Goal: Navigation & Orientation: Find specific page/section

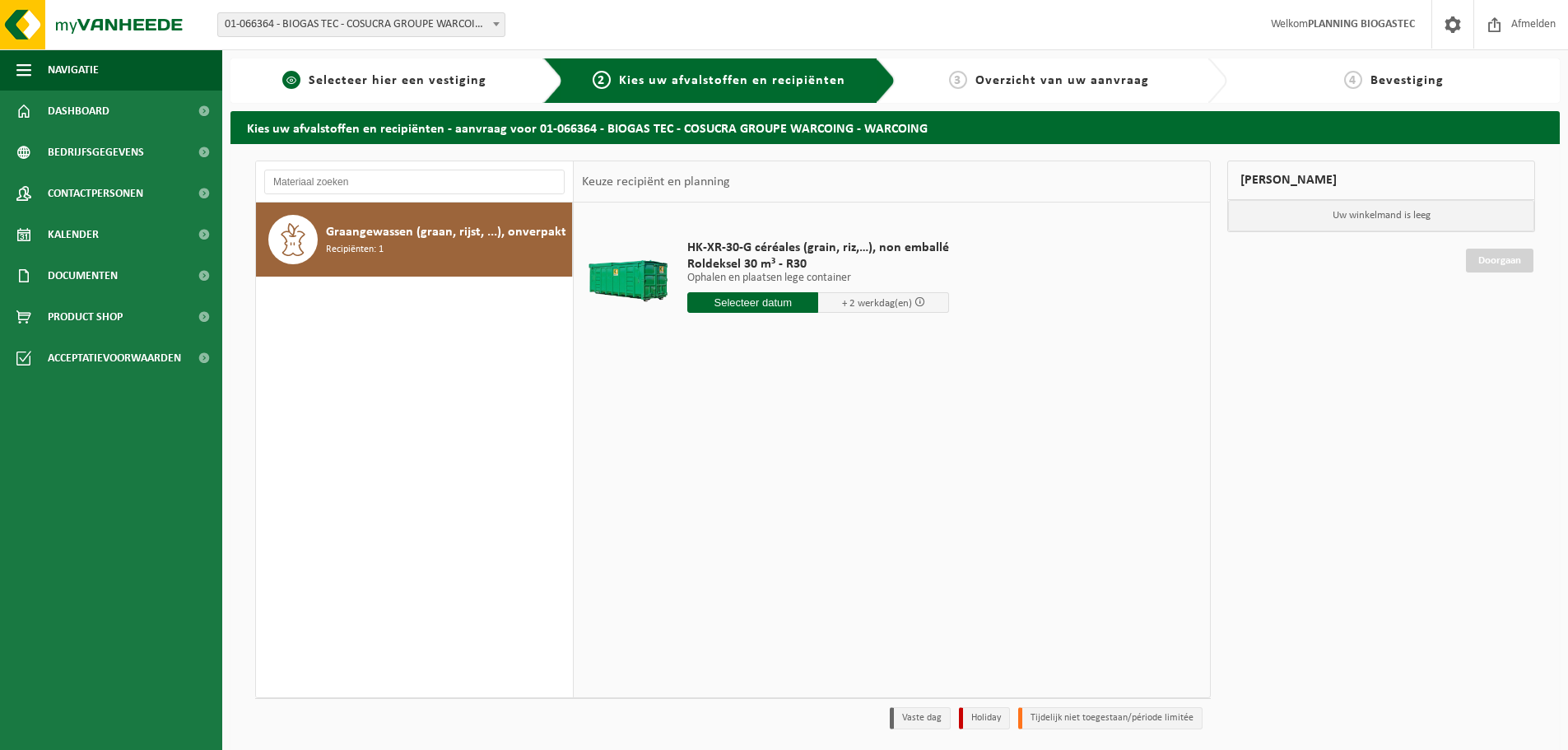
click at [373, 90] on link "1 Selecteer hier een vestiging" at bounding box center [384, 81] width 291 height 20
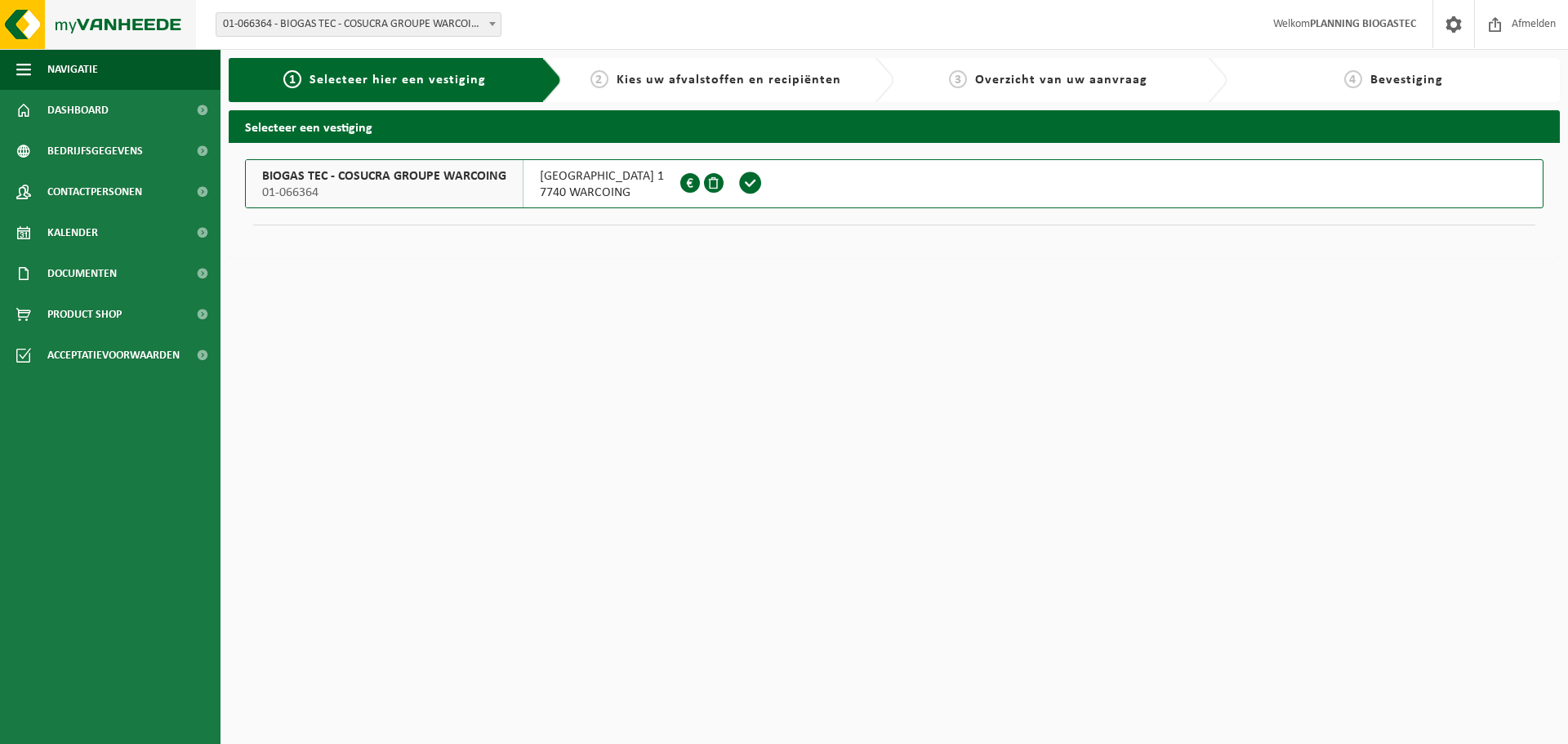
click at [58, 33] on img at bounding box center [97, 25] width 196 height 49
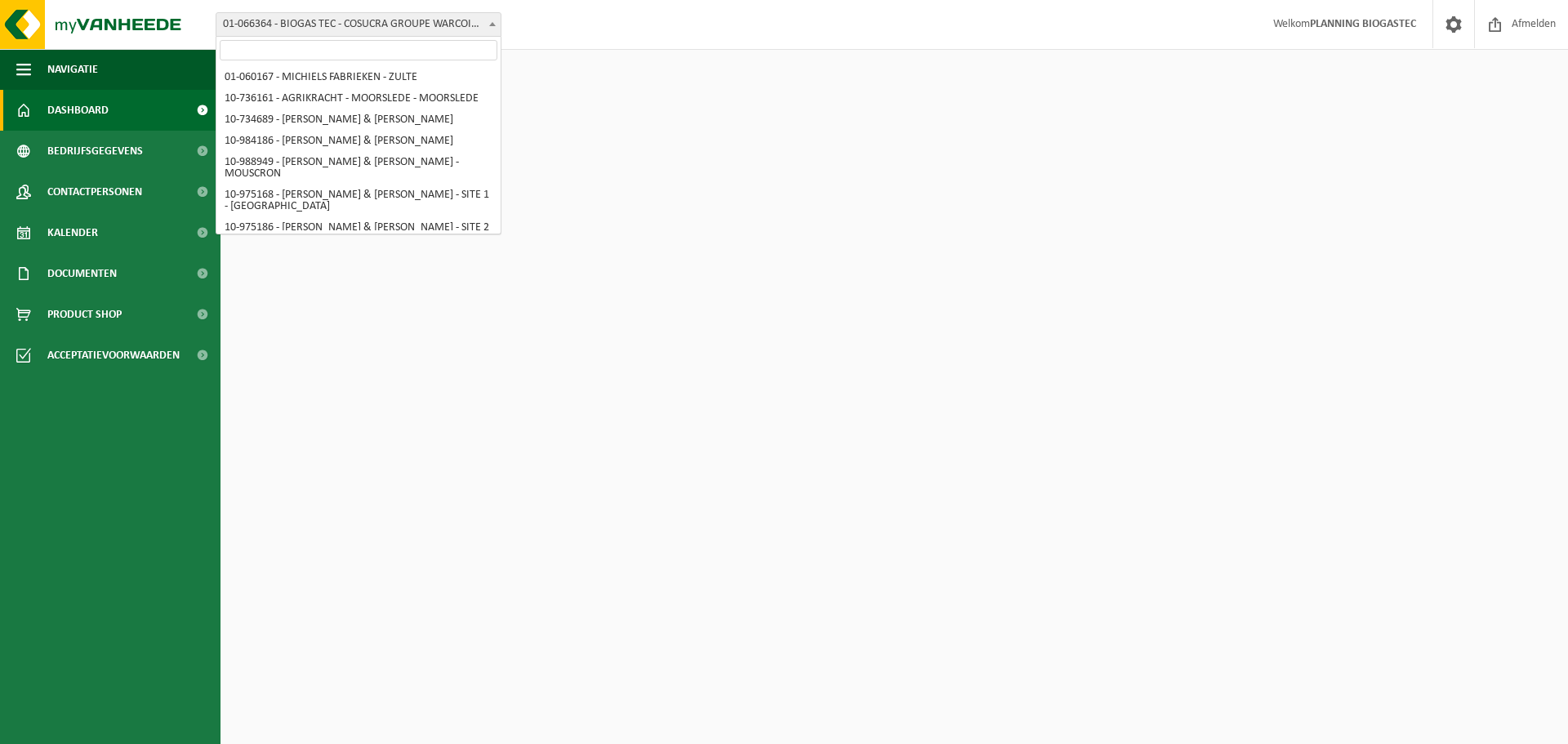
click at [424, 24] on span "01-066364 - BIOGAS TEC - COSUCRA GROUPE WARCOING - WARCOING" at bounding box center [358, 25] width 284 height 23
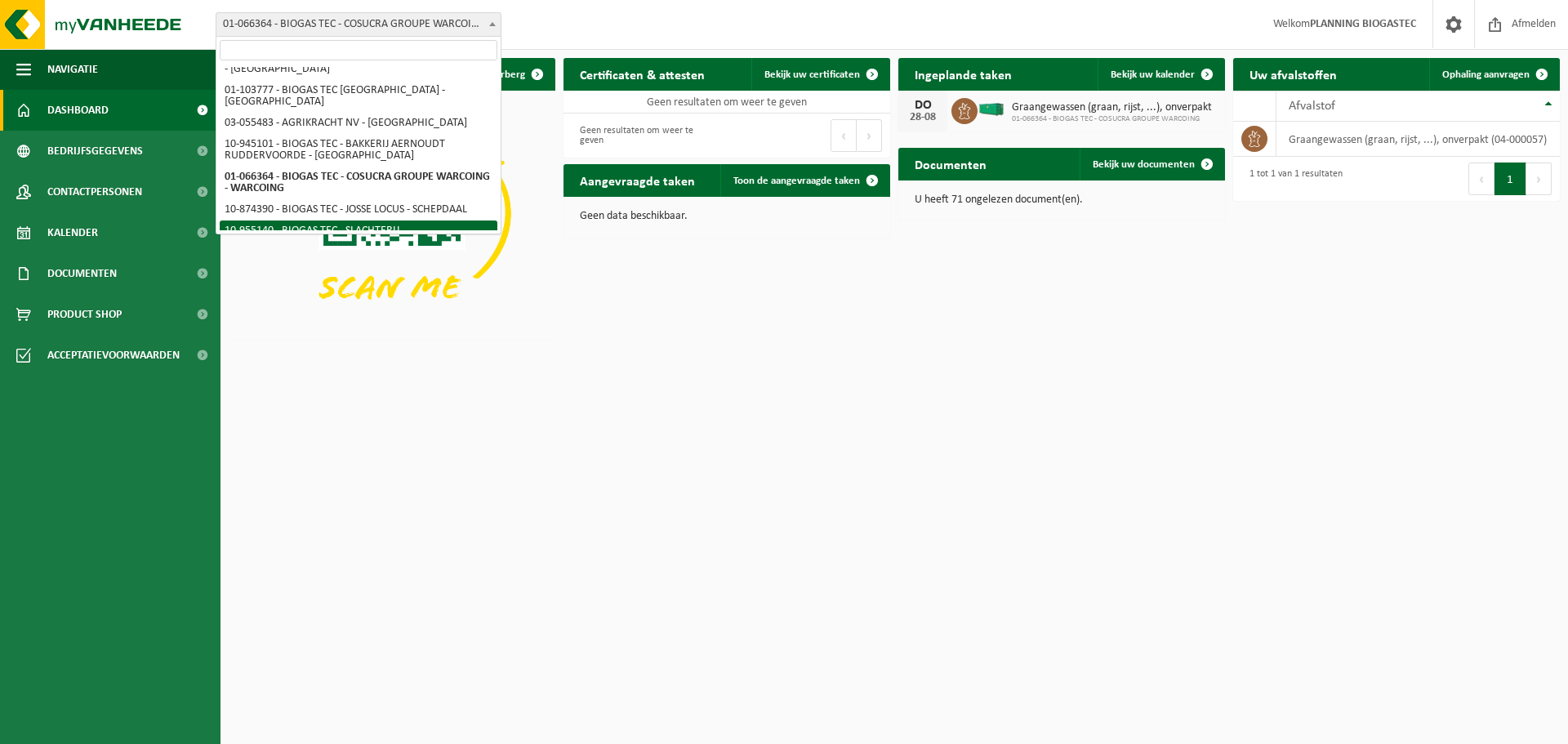
click at [759, 578] on html "Vestiging: 01-060167 - MICHIELS FABRIEKEN - ZULTE 10-736161 - AGRIKRACHT - MOOR…" at bounding box center [784, 372] width 1568 height 744
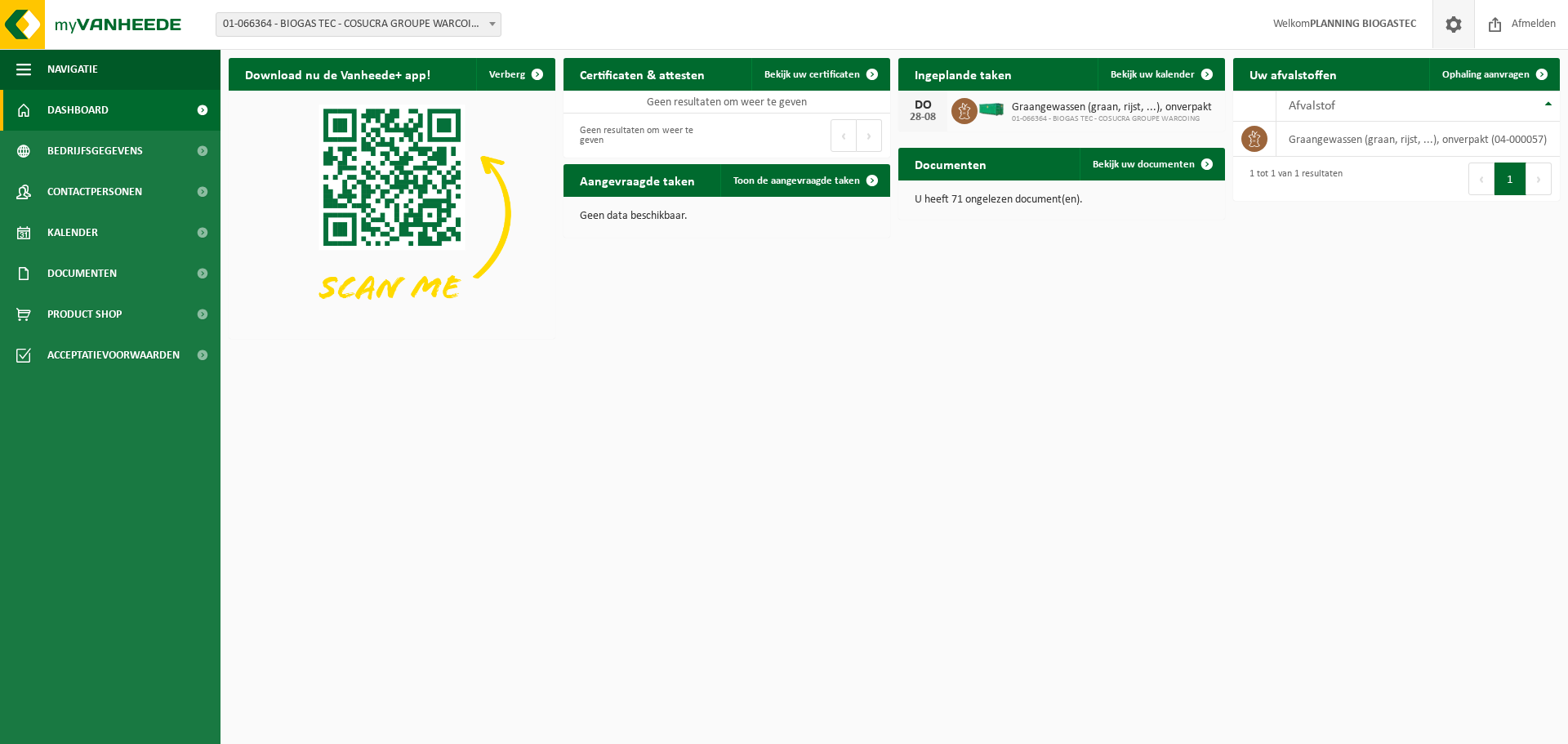
click at [1446, 31] on span at bounding box center [1454, 24] width 25 height 48
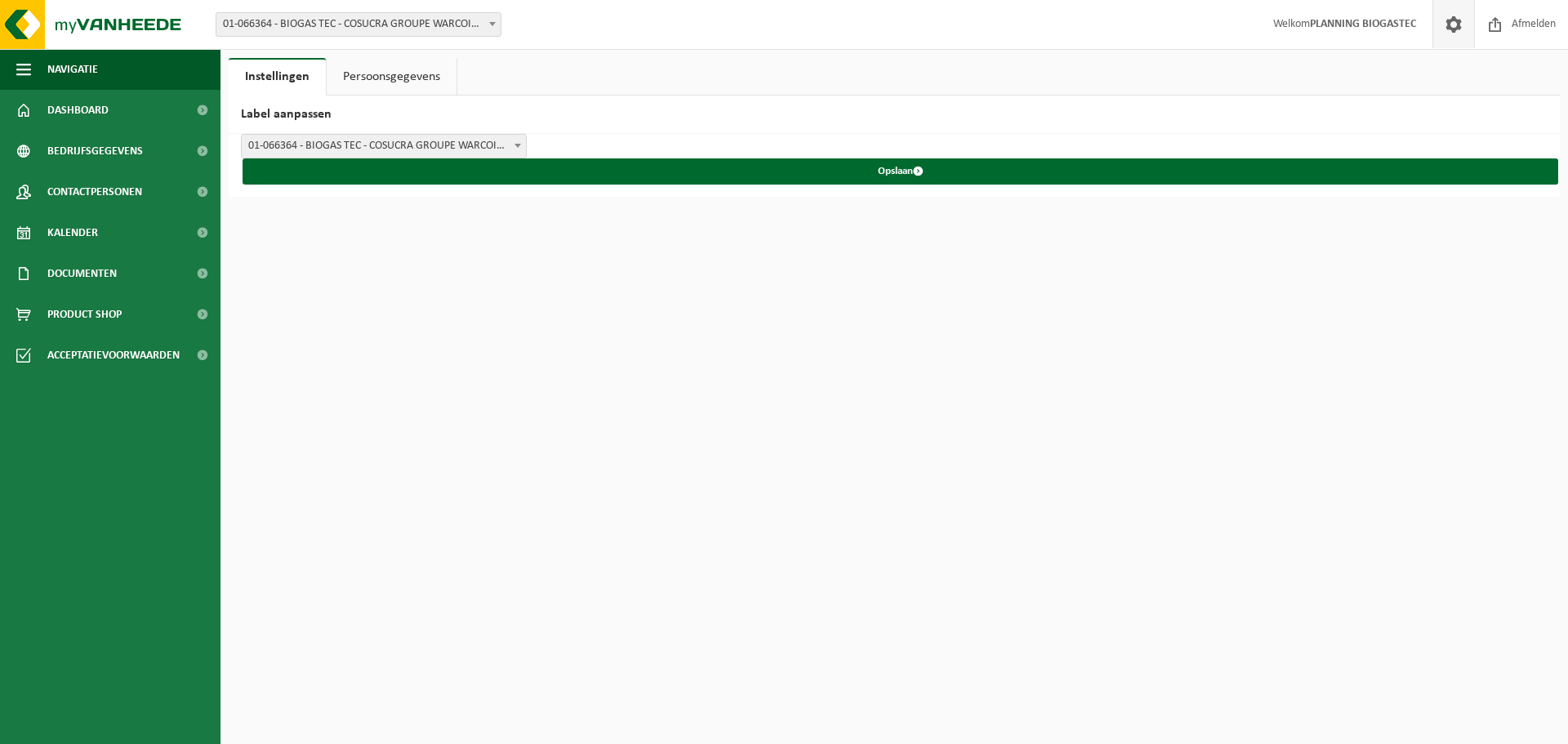
click at [398, 65] on link "Persoonsgegevens" at bounding box center [392, 77] width 130 height 38
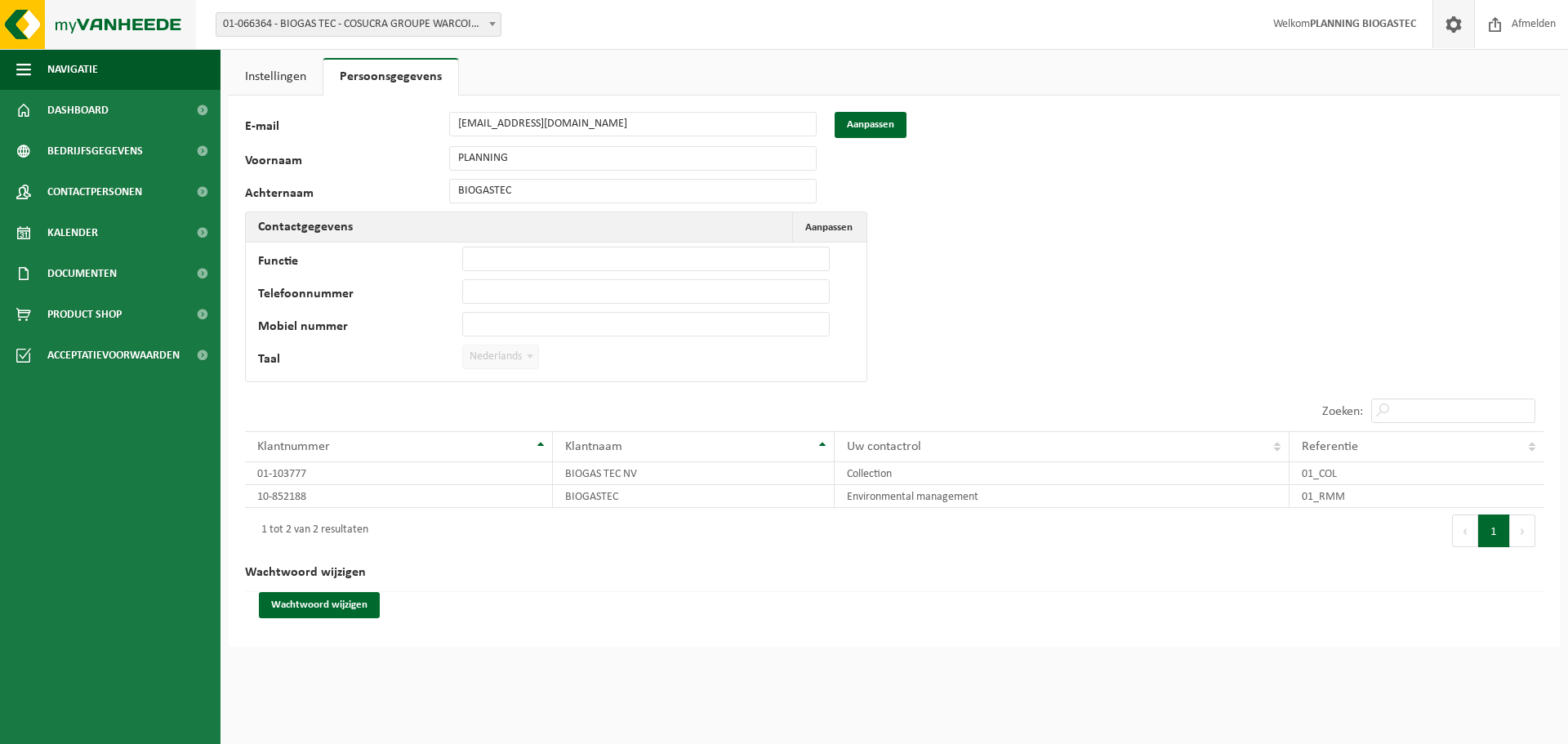
click at [101, 27] on img at bounding box center [97, 25] width 196 height 49
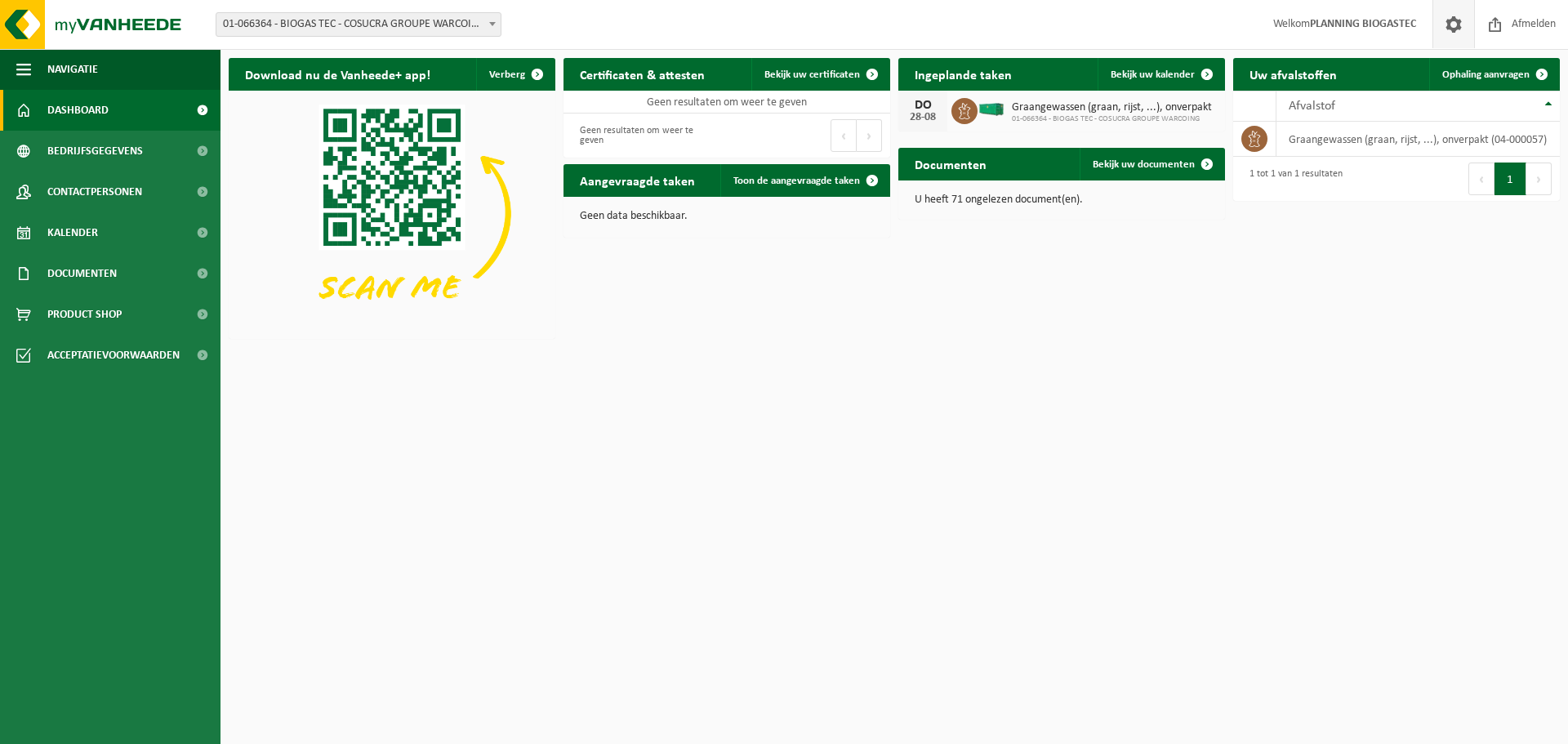
click at [1454, 34] on span at bounding box center [1454, 24] width 25 height 48
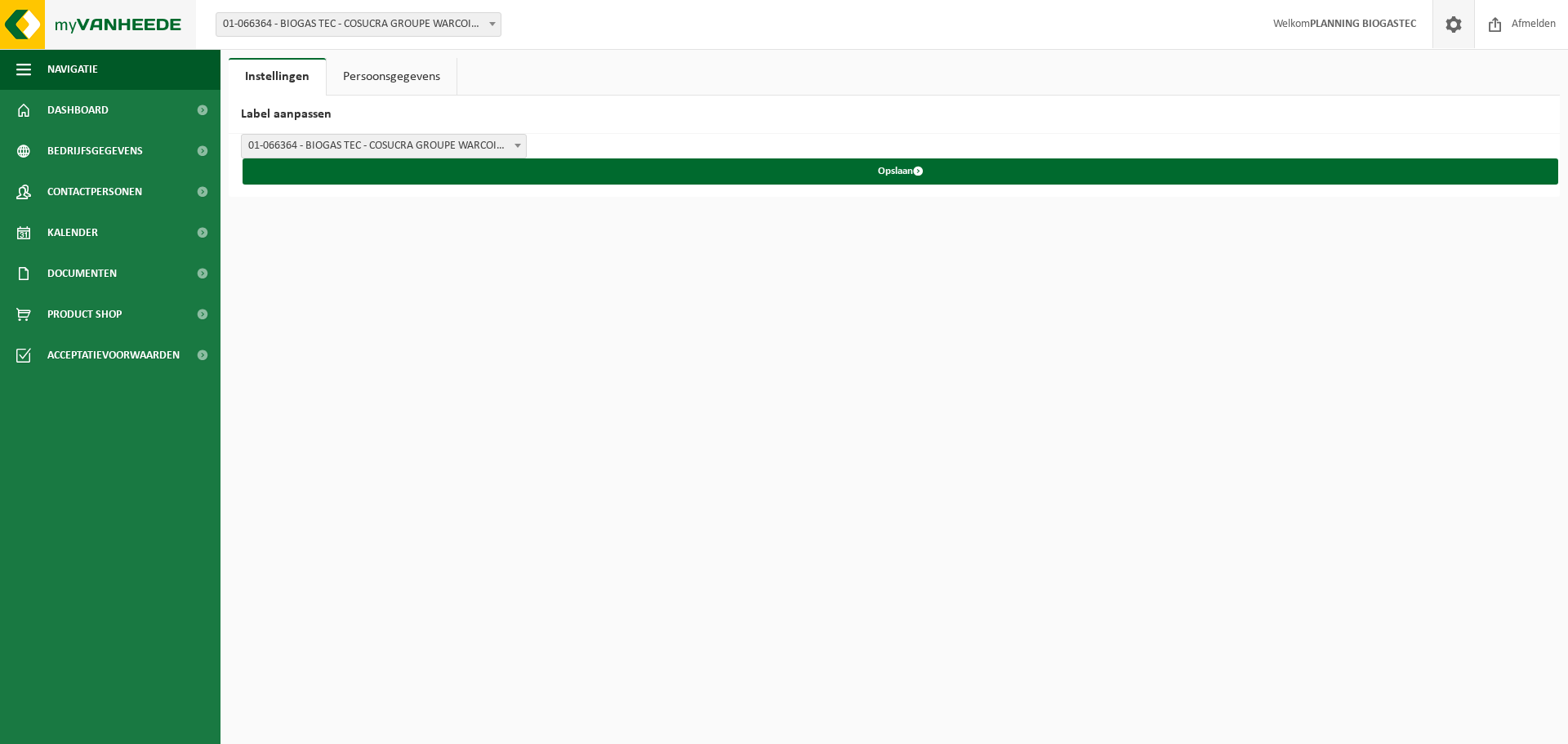
click at [75, 23] on img at bounding box center [97, 25] width 196 height 49
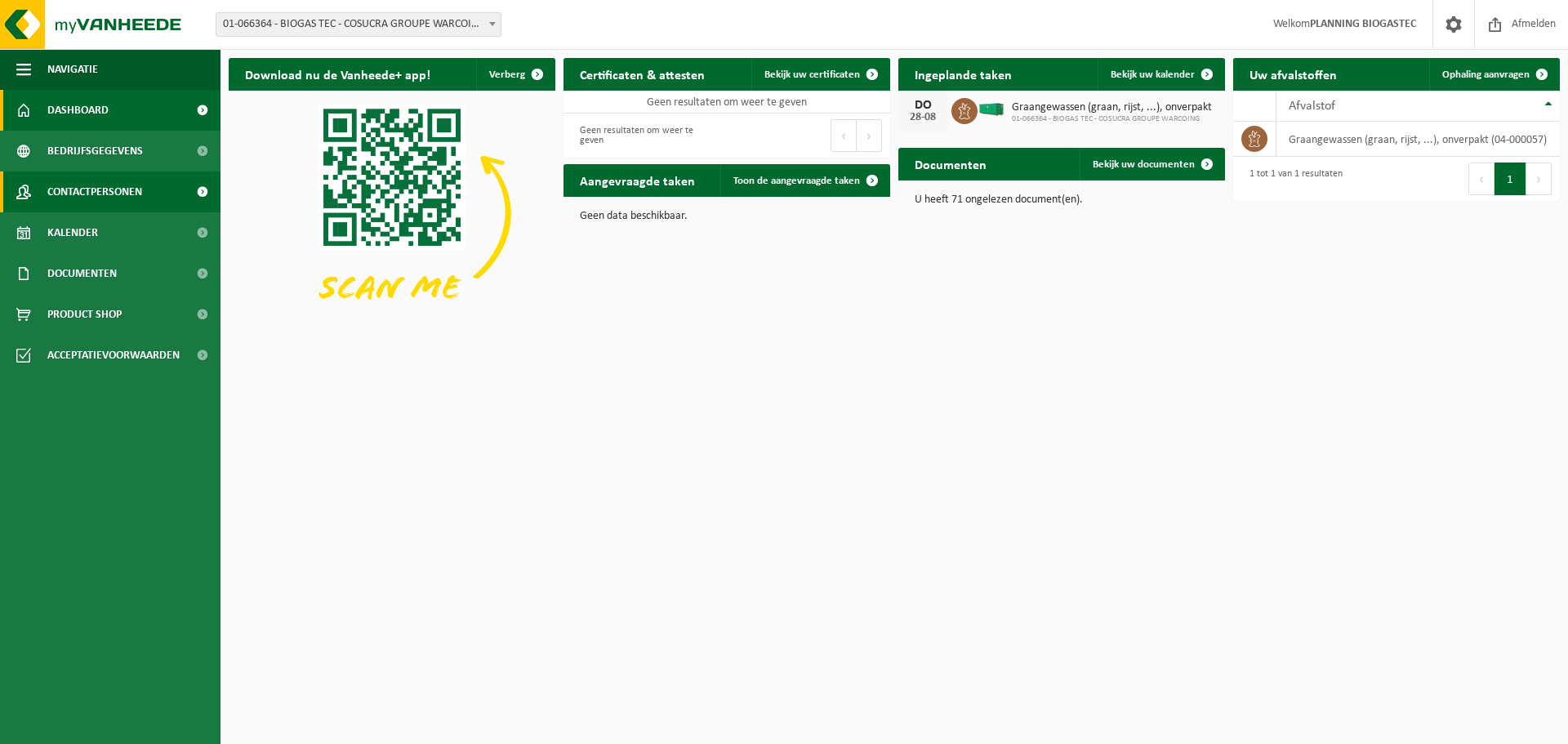
click at [59, 210] on span "Contactpersonen" at bounding box center [95, 192] width 95 height 41
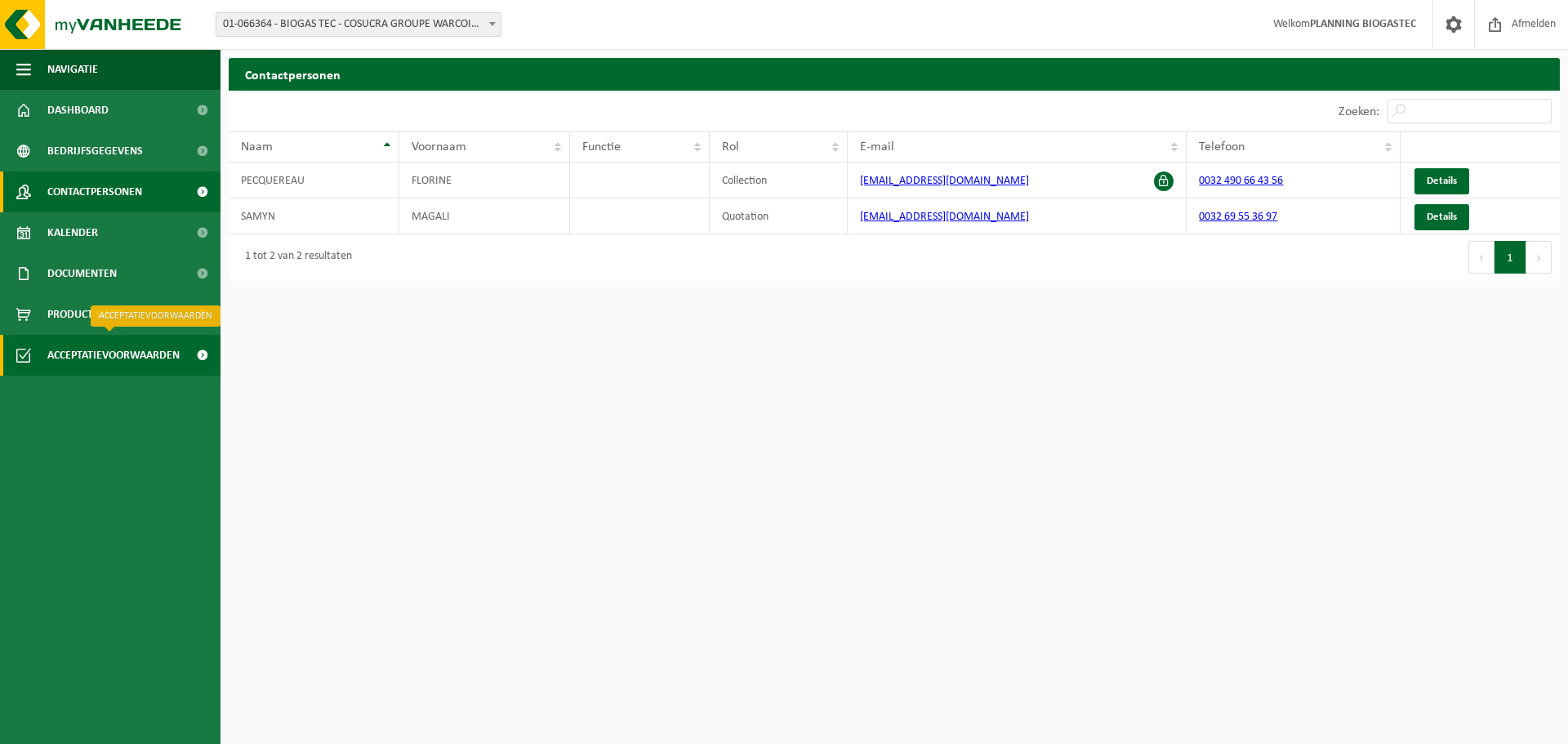
click at [84, 360] on span "Acceptatievoorwaarden" at bounding box center [114, 356] width 133 height 41
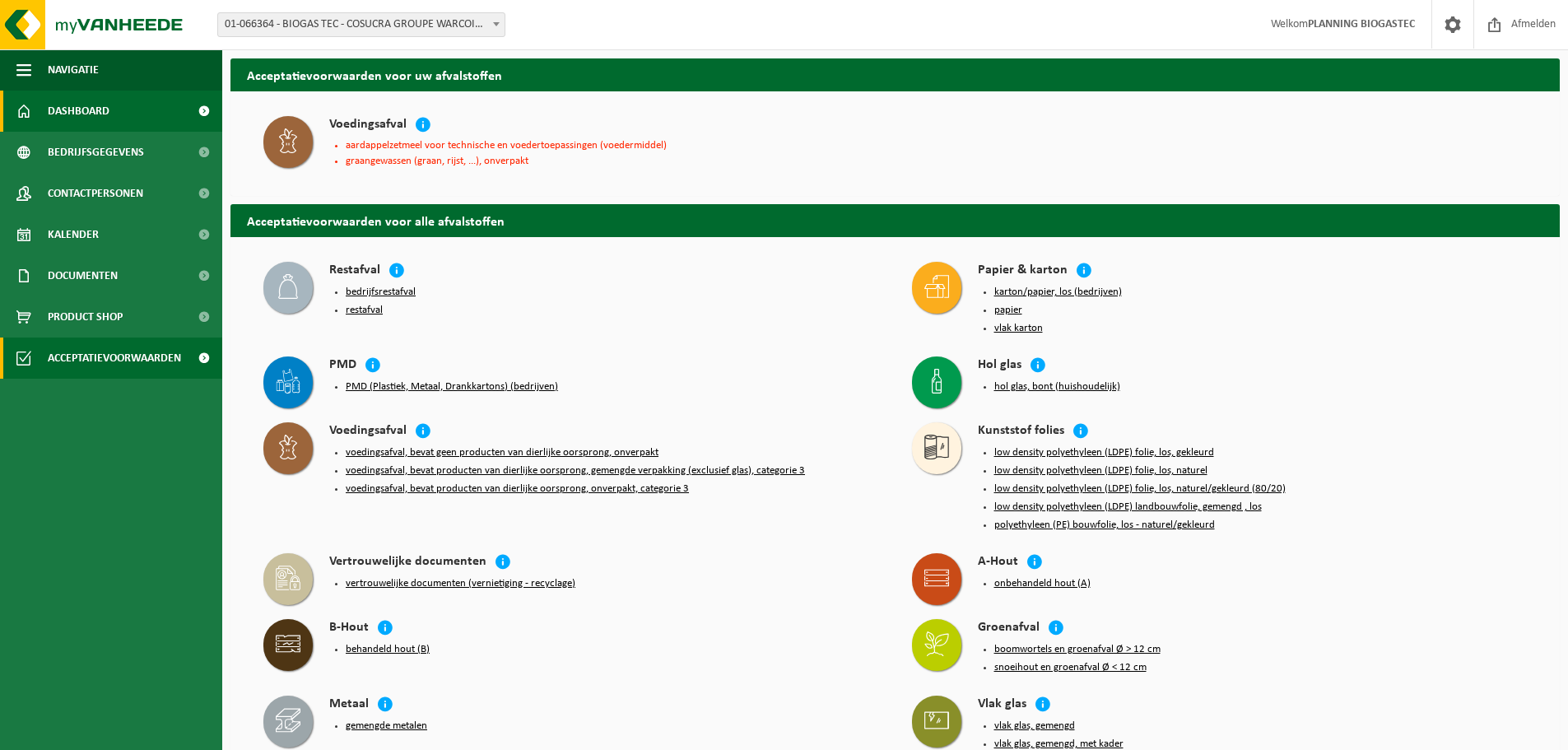
click at [56, 95] on span "Dashboard" at bounding box center [78, 112] width 62 height 41
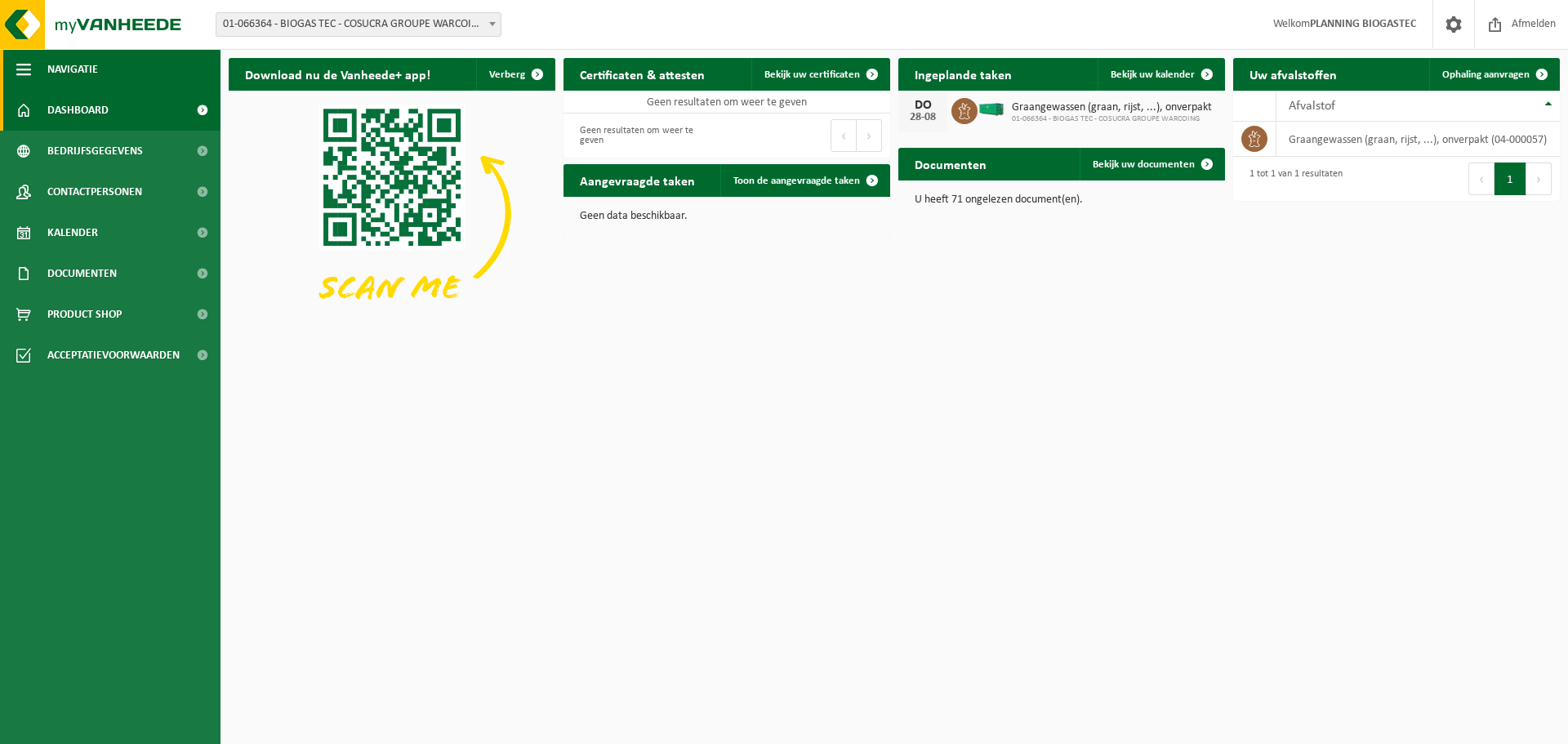
click at [23, 63] on span "button" at bounding box center [24, 70] width 15 height 41
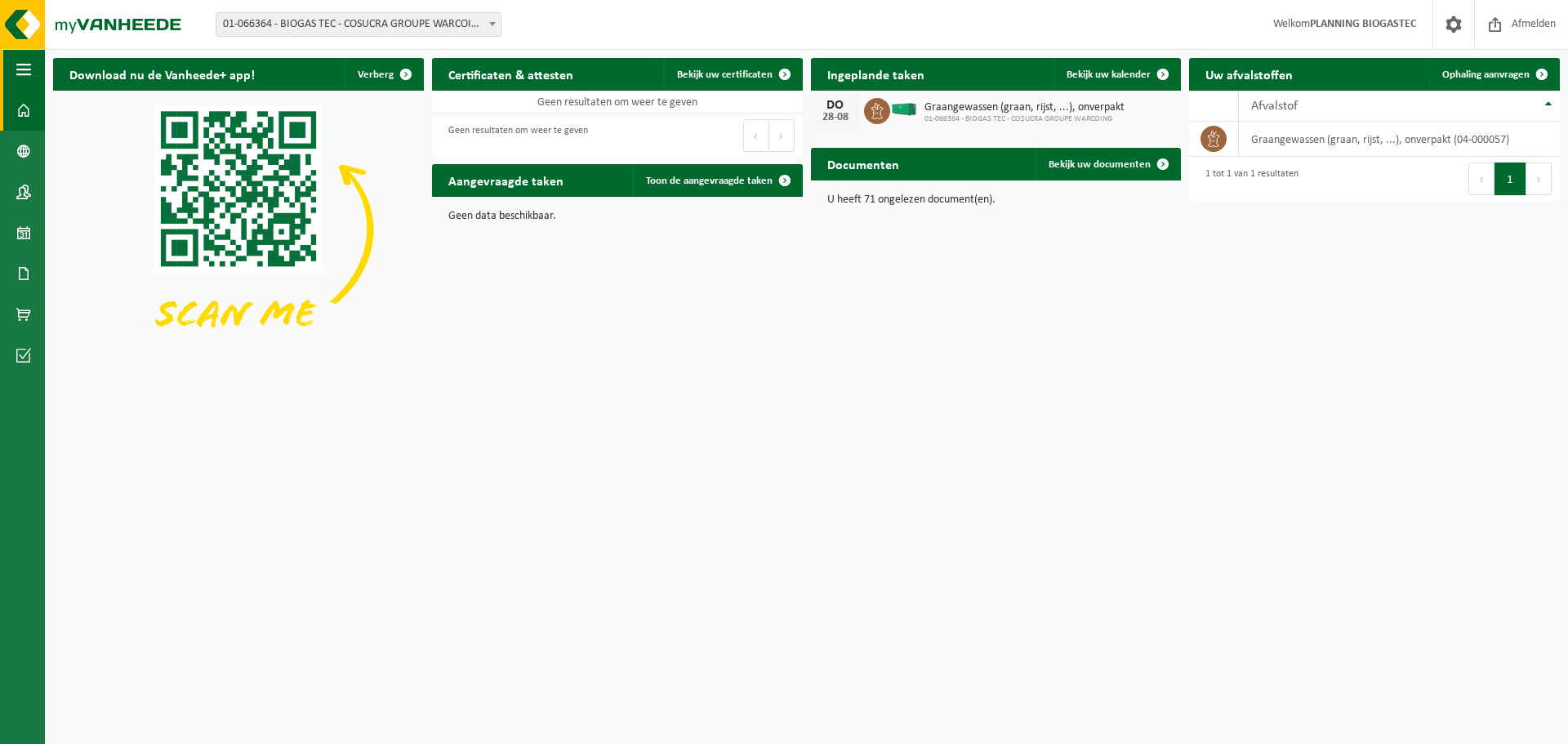
click at [24, 63] on span "button" at bounding box center [24, 70] width 15 height 41
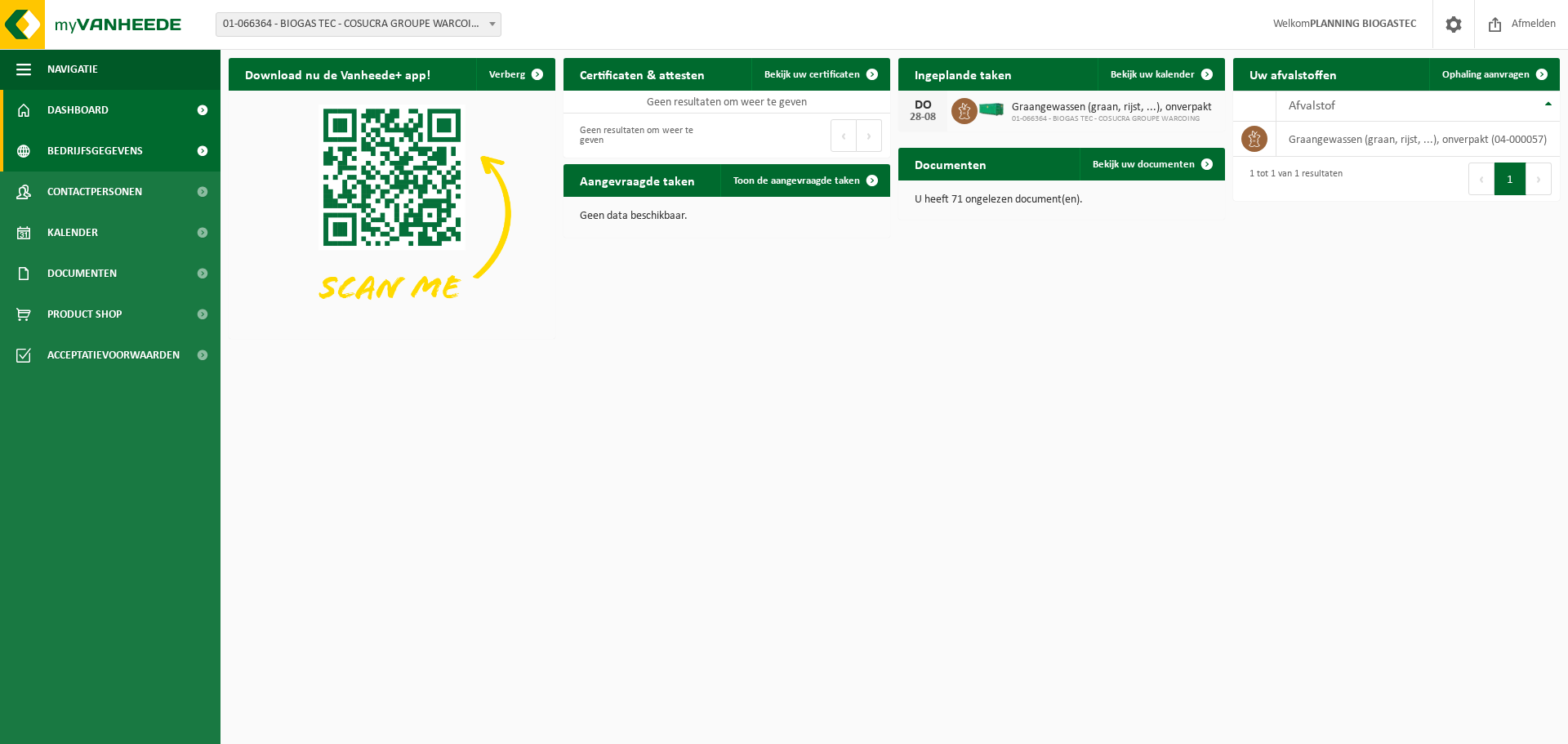
click at [93, 145] on span "Bedrijfsgegevens" at bounding box center [95, 152] width 96 height 41
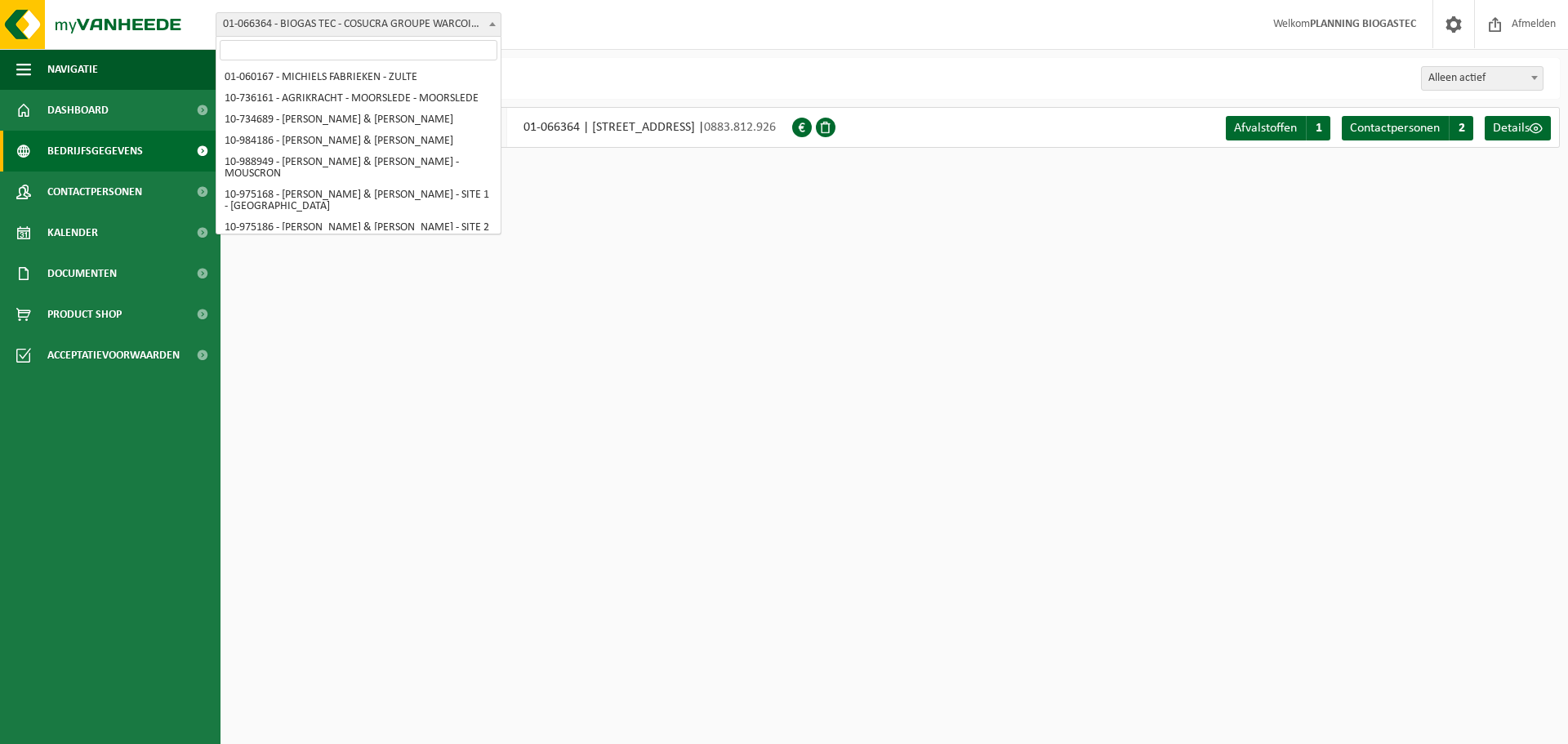
click at [433, 31] on span "01-066364 - BIOGAS TEC - COSUCRA GROUPE WARCOING - WARCOING" at bounding box center [358, 25] width 284 height 23
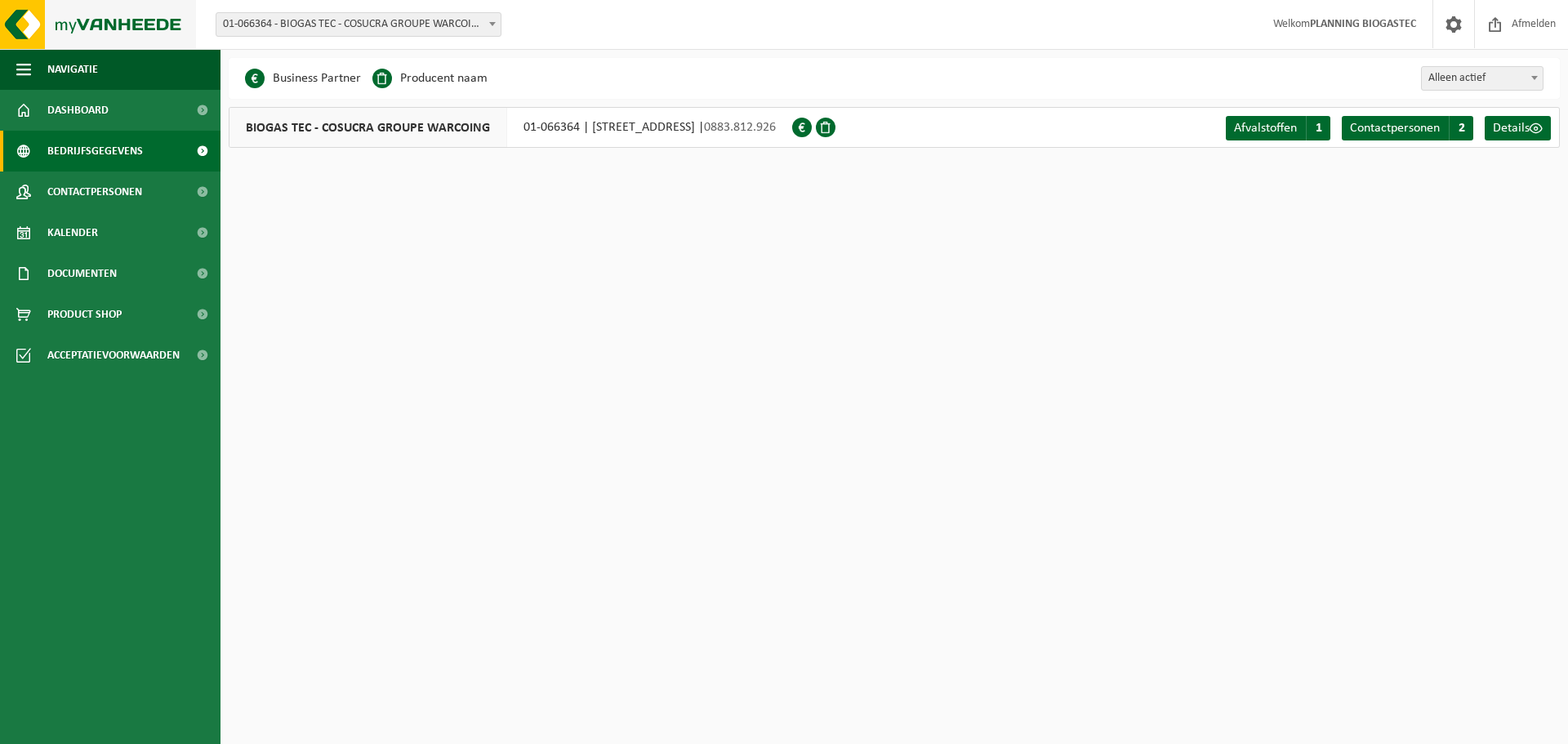
click at [95, 32] on img at bounding box center [97, 25] width 196 height 49
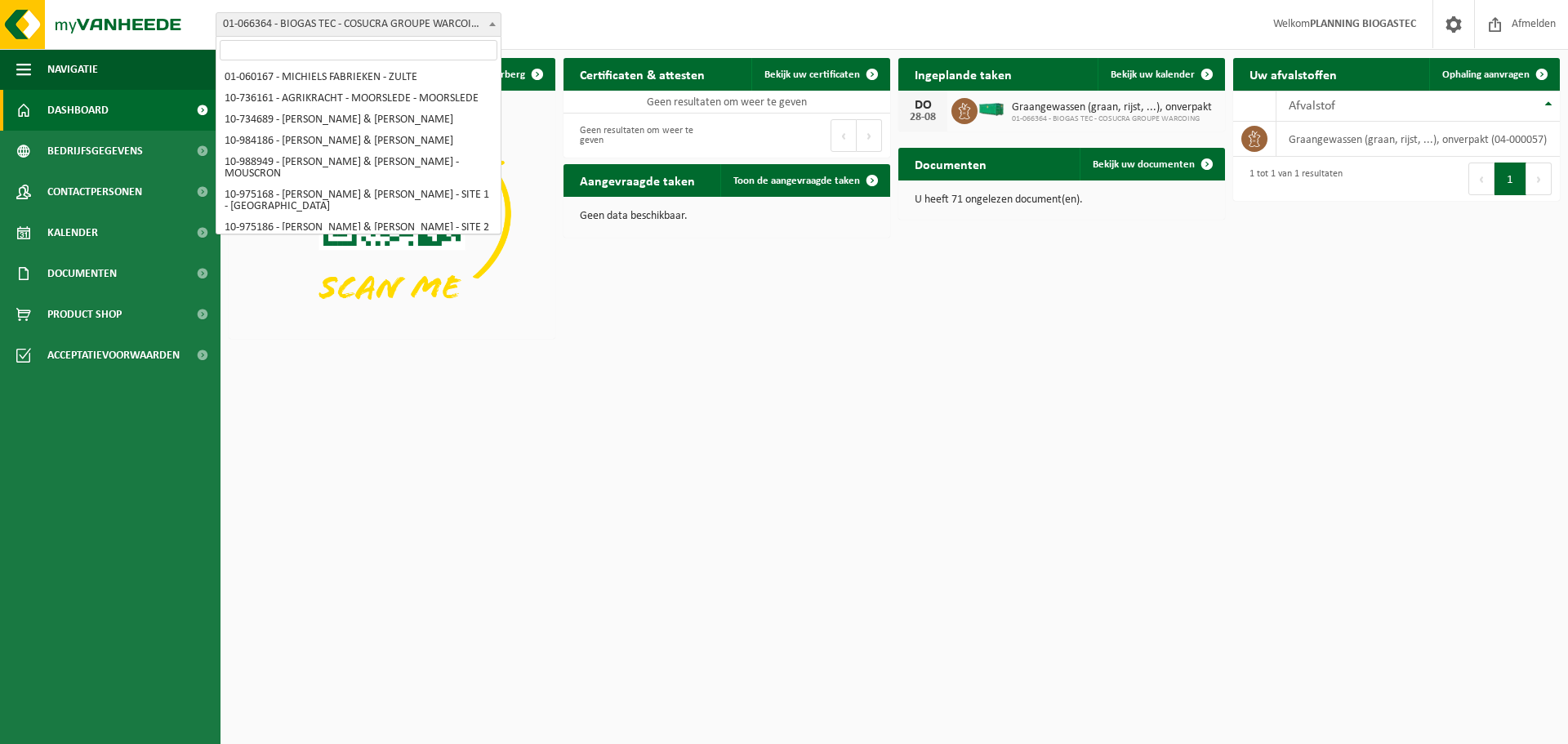
scroll to position [170, 0]
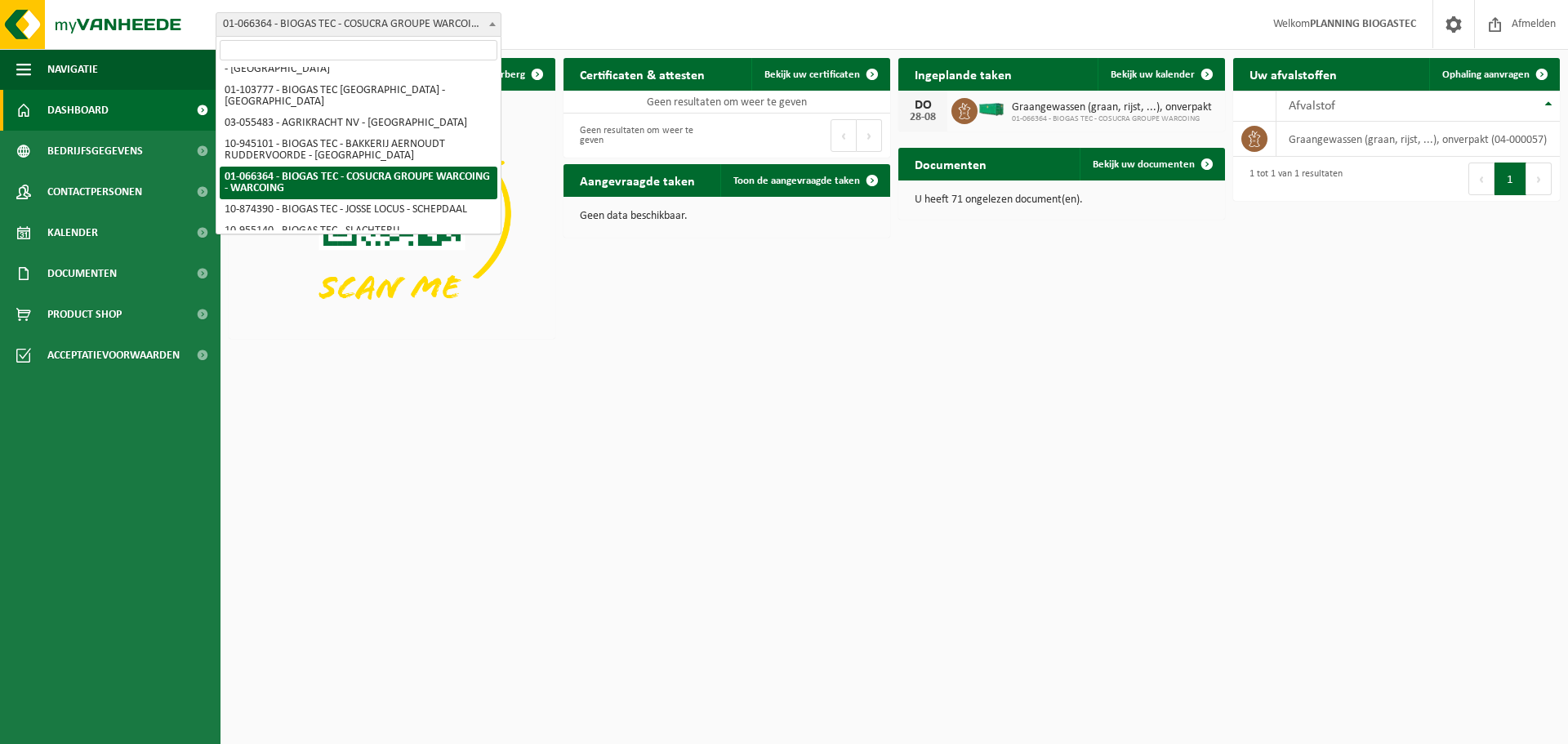
click at [450, 17] on span "01-066364 - BIOGAS TEC - COSUCRA GROUPE WARCOING - WARCOING" at bounding box center [358, 25] width 284 height 23
click at [775, 493] on html "Vestiging: 01-060167 - [PERSON_NAME] FABRIEKEN - ZULTE 10-736161 - AGRIKRACHT -…" at bounding box center [784, 372] width 1568 height 744
click at [363, 429] on html "Vestiging: 01-060167 - [PERSON_NAME] FABRIEKEN - ZULTE 10-736161 - AGRIKRACHT -…" at bounding box center [784, 372] width 1568 height 744
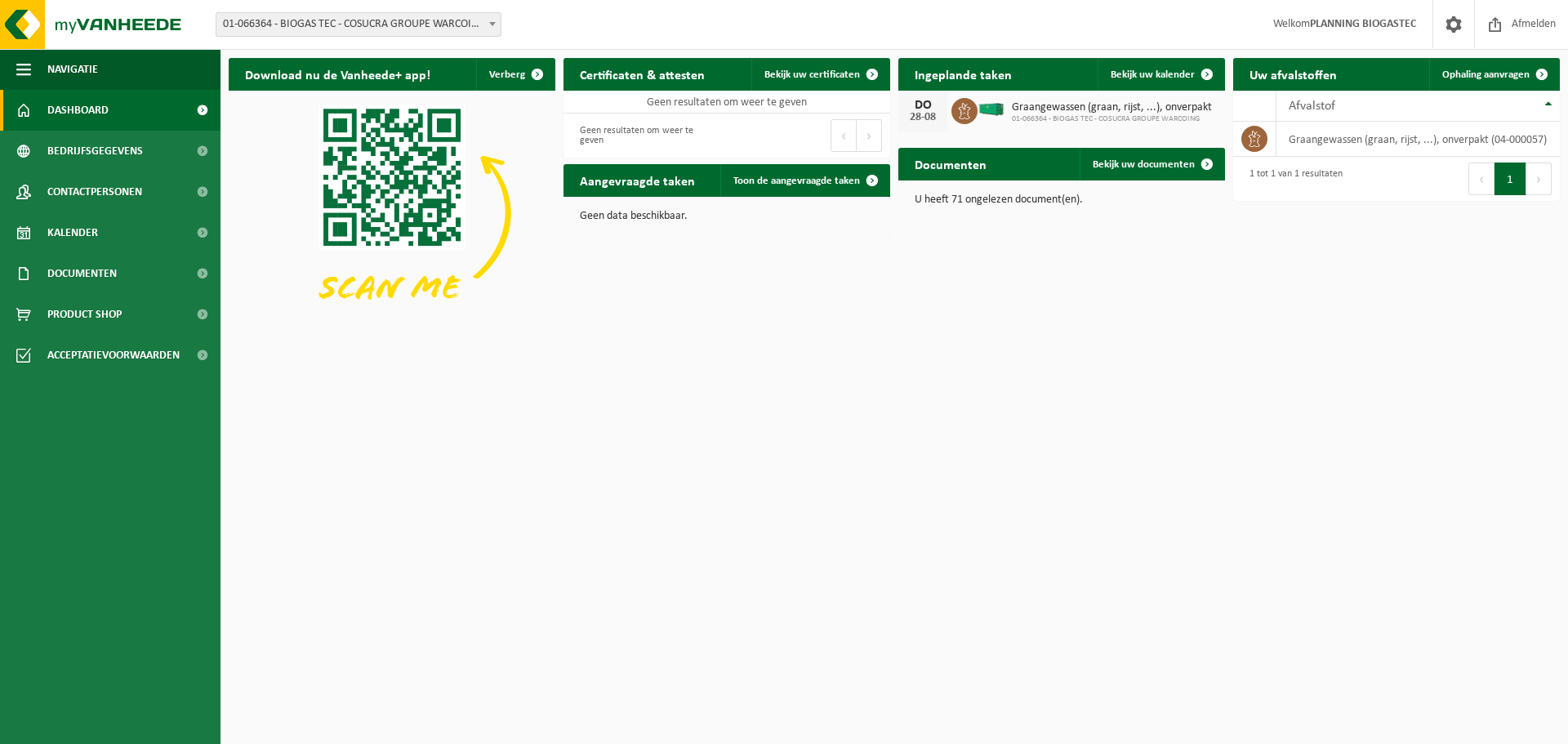
click at [465, 23] on span "01-066364 - BIOGAS TEC - COSUCRA GROUPE WARCOING - WARCOING" at bounding box center [358, 25] width 284 height 23
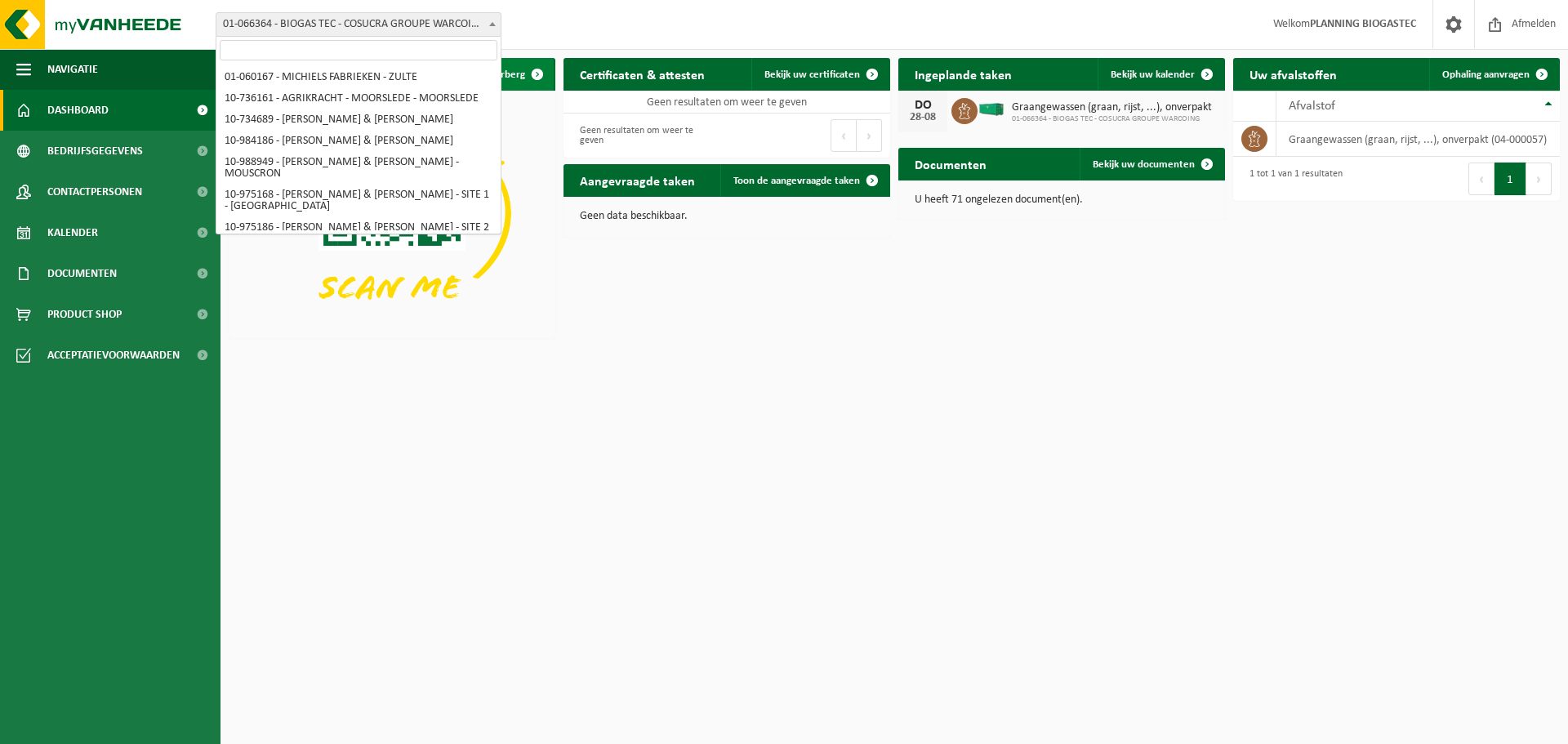
scroll to position [191, 0]
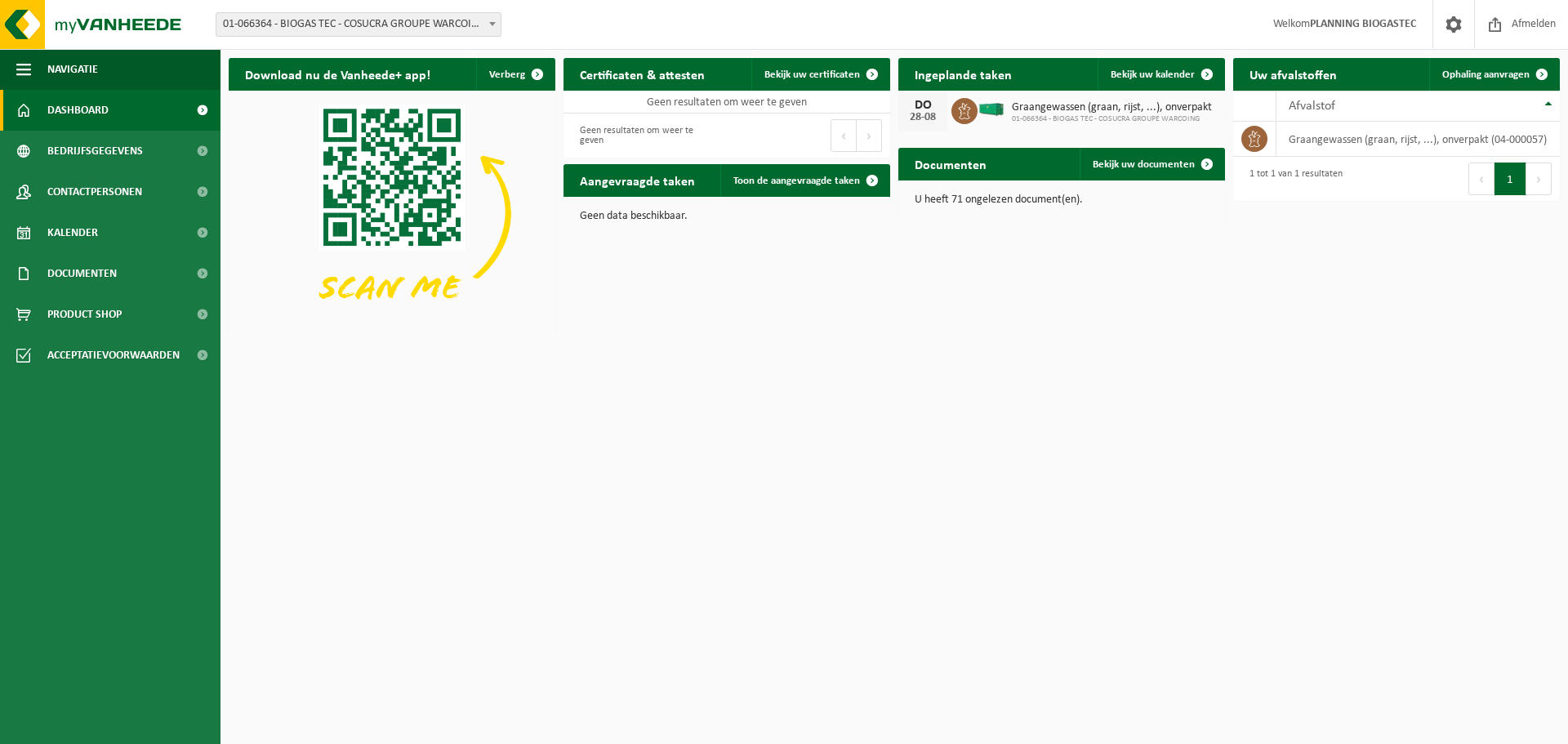
click at [458, 16] on span "01-066364 - BIOGAS TEC - COSUCRA GROUPE WARCOING - WARCOING" at bounding box center [358, 25] width 284 height 23
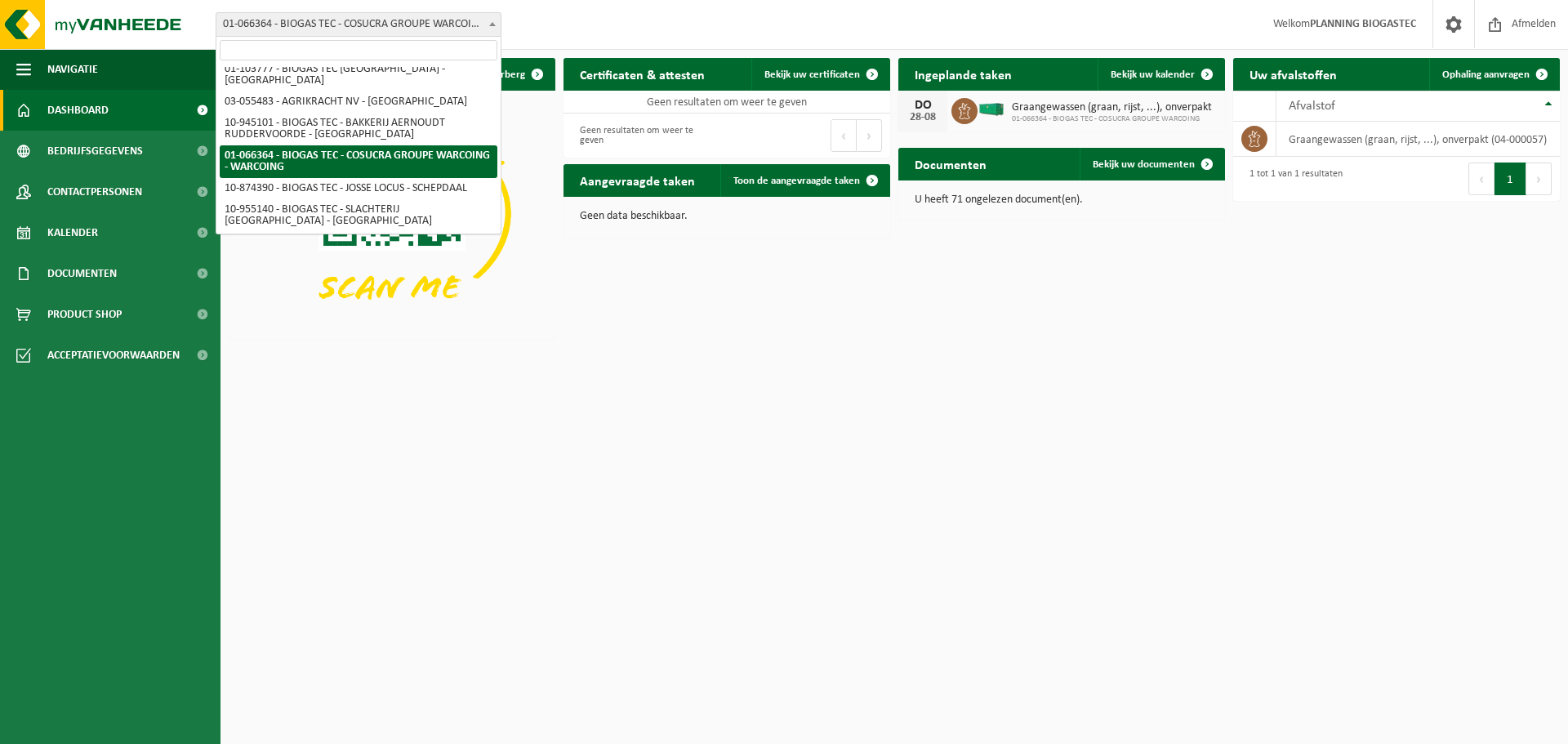
click at [619, 383] on html "Vestiging: 01-060167 - [PERSON_NAME] FABRIEKEN - ZULTE 10-736161 - AGRIKRACHT -…" at bounding box center [784, 372] width 1568 height 744
